Goal: Entertainment & Leisure: Consume media (video, audio)

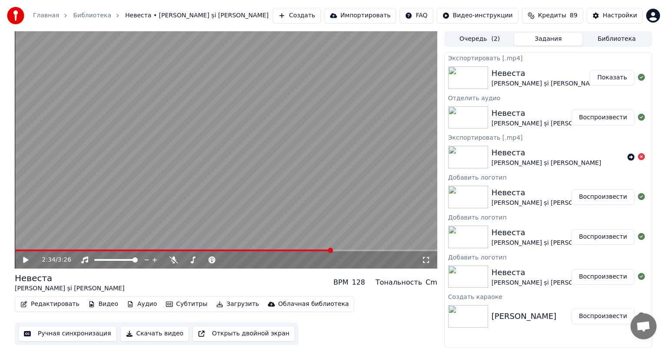
click at [28, 248] on video at bounding box center [226, 150] width 423 height 238
click at [21, 249] on video at bounding box center [226, 150] width 423 height 238
click at [21, 252] on div "2:37 / 3:26" at bounding box center [226, 260] width 423 height 17
click at [23, 251] on span at bounding box center [176, 251] width 323 height 2
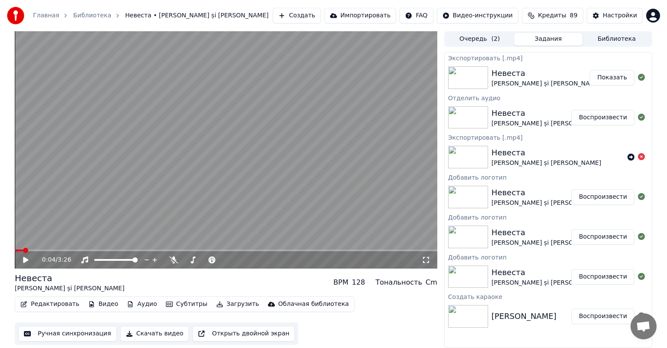
click at [25, 258] on icon at bounding box center [25, 260] width 5 height 6
click at [424, 258] on icon at bounding box center [426, 260] width 9 height 7
click at [428, 260] on icon at bounding box center [426, 260] width 9 height 7
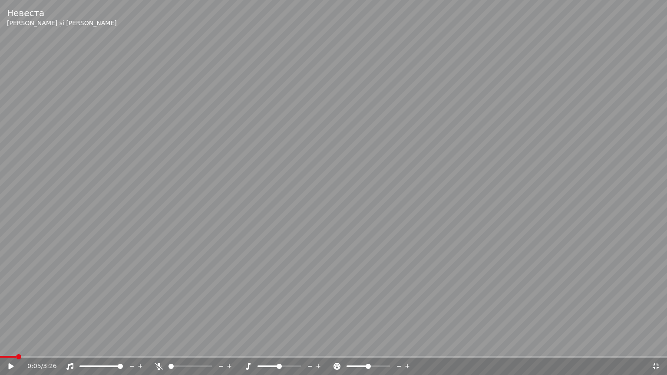
click at [16, 348] on span at bounding box center [8, 357] width 16 height 2
click at [6, 348] on div "0:05 / 3:26" at bounding box center [333, 366] width 660 height 9
click at [13, 348] on icon at bounding box center [17, 366] width 20 height 7
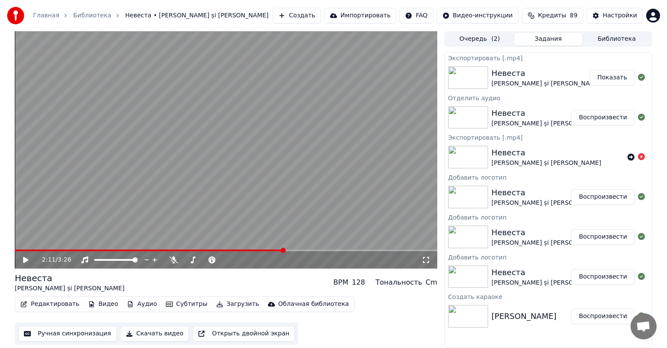
click at [28, 262] on icon at bounding box center [32, 260] width 20 height 7
click at [27, 261] on icon at bounding box center [25, 260] width 4 height 5
